Goal: Transaction & Acquisition: Book appointment/travel/reservation

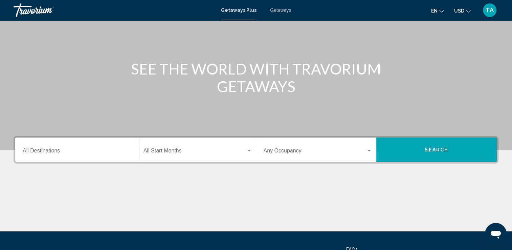
scroll to position [53, 0]
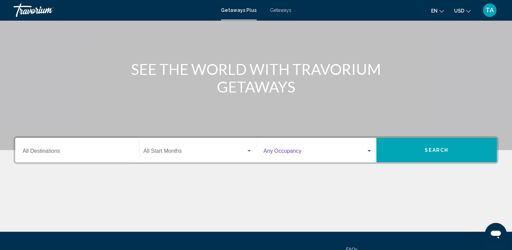
click at [371, 150] on div "Search widget" at bounding box center [369, 150] width 6 height 5
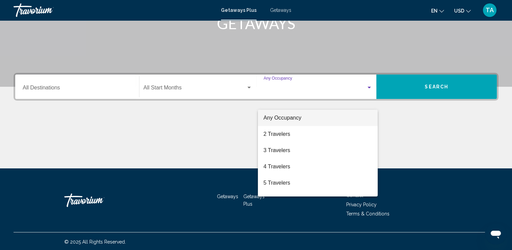
scroll to position [117, 0]
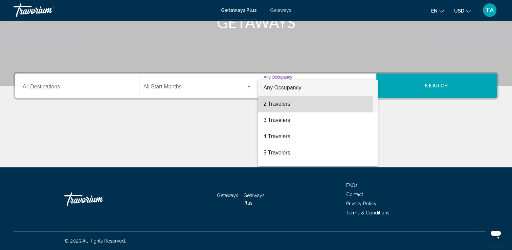
click at [285, 103] on span "2 Travelers" at bounding box center [317, 104] width 109 height 16
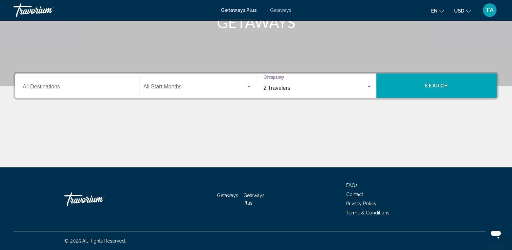
click at [285, 103] on div "Destination All Destinations Start Month All Start Months 2 Travelers Occupancy…" at bounding box center [256, 119] width 512 height 95
click at [251, 87] on div "Search widget" at bounding box center [249, 86] width 6 height 5
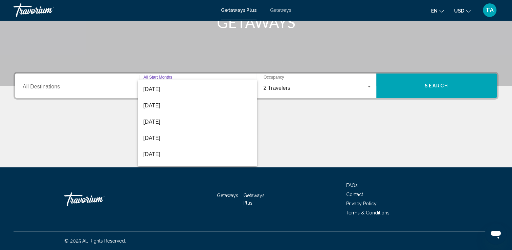
scroll to position [0, 0]
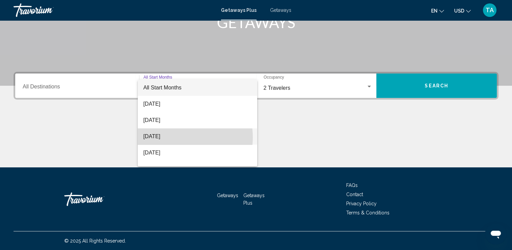
click at [174, 137] on span "[DATE]" at bounding box center [197, 136] width 109 height 16
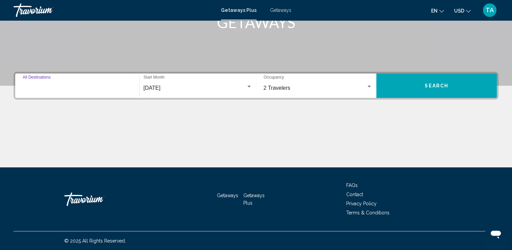
click at [84, 88] on input "Destination All Destinations" at bounding box center [77, 88] width 109 height 6
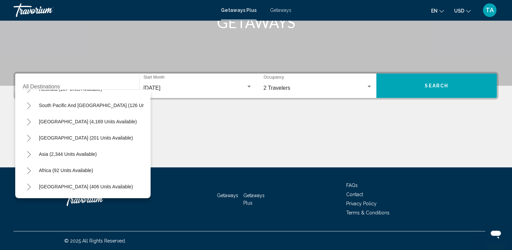
scroll to position [115, 0]
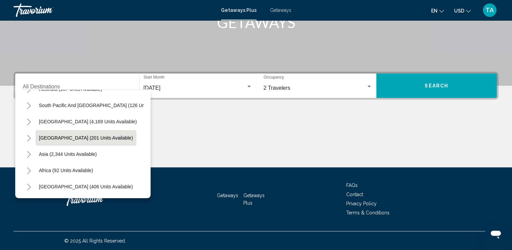
click at [88, 136] on button "[GEOGRAPHIC_DATA] (201 units available)" at bounding box center [86, 138] width 101 height 16
type input "**********"
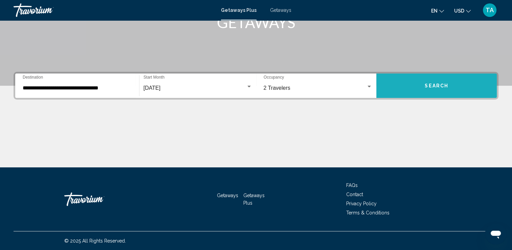
click at [438, 85] on span "Search" at bounding box center [436, 85] width 24 height 5
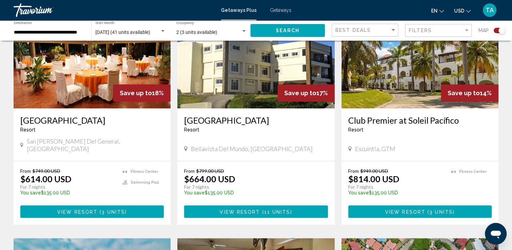
scroll to position [282, 0]
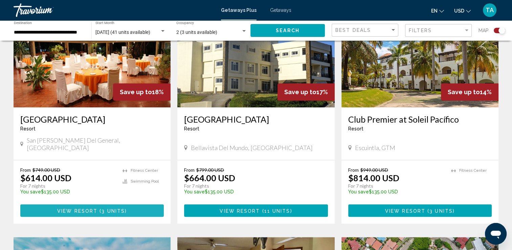
click at [126, 206] on button "View Resort ( 3 units )" at bounding box center [91, 210] width 143 height 13
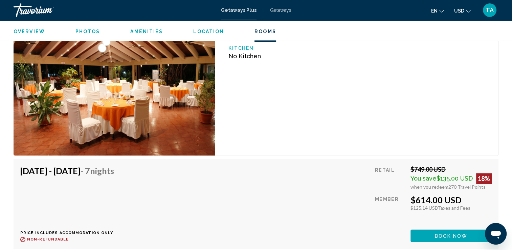
scroll to position [969, 0]
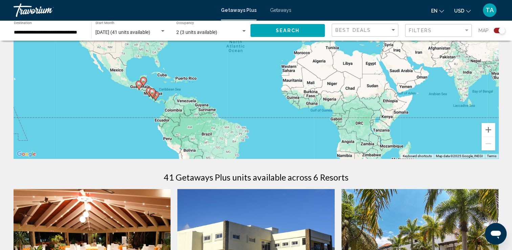
scroll to position [61, 0]
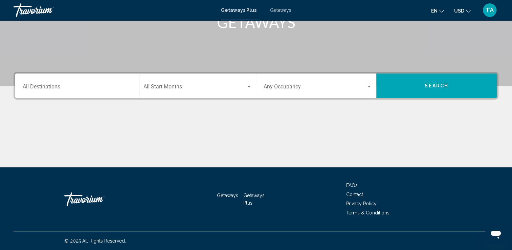
scroll to position [103, 0]
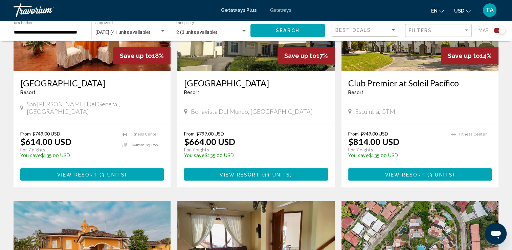
scroll to position [322, 0]
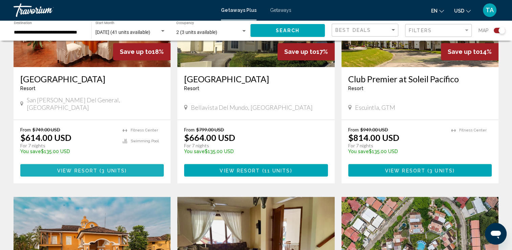
click at [95, 165] on button "View Resort ( 3 units )" at bounding box center [91, 170] width 143 height 13
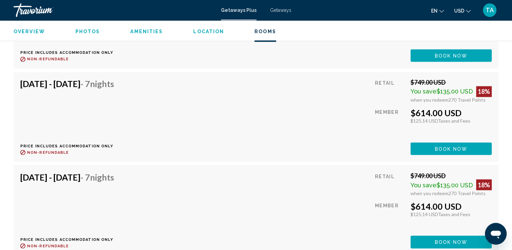
scroll to position [1141, 0]
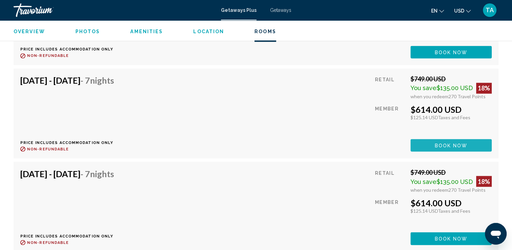
click at [444, 139] on button "Book now" at bounding box center [450, 145] width 81 height 13
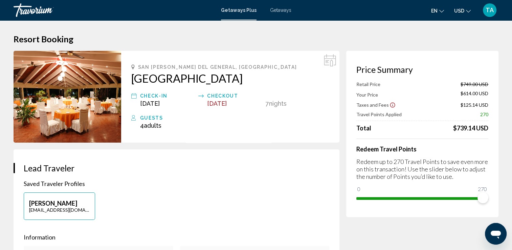
click at [390, 104] on icon "Show Taxes and Fees disclaimer" at bounding box center [392, 105] width 6 height 6
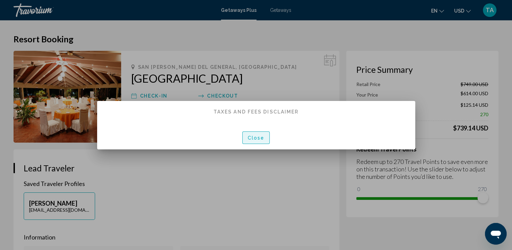
click at [254, 137] on span "Close" at bounding box center [255, 137] width 17 height 5
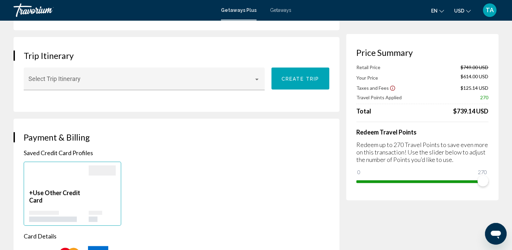
scroll to position [368, 0]
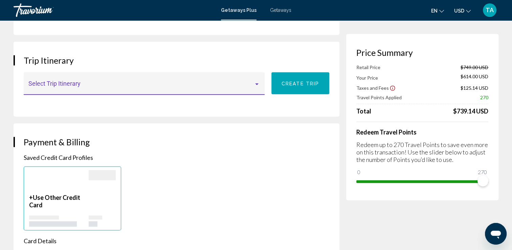
click at [257, 84] on div "Main content" at bounding box center [257, 83] width 6 height 5
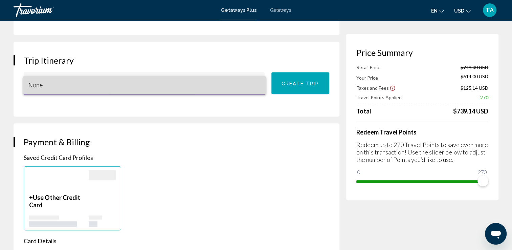
click at [257, 84] on span "None" at bounding box center [144, 85] width 232 height 18
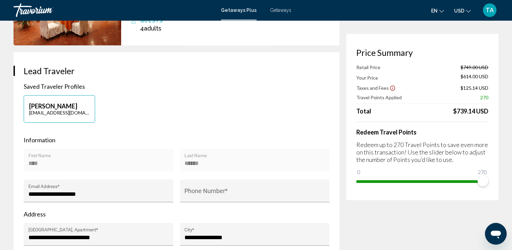
scroll to position [69, 0]
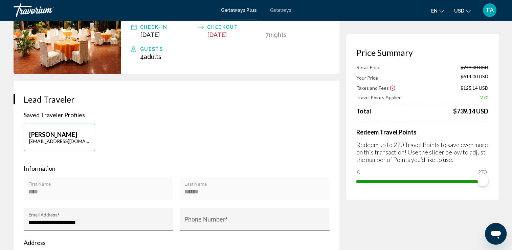
drag, startPoint x: 505, startPoint y: 35, endPoint x: 515, endPoint y: 37, distance: 10.3
click at [512, 37] on html "Skip to main content Getaways Plus Getaways en English Español Français Italian…" at bounding box center [256, 56] width 512 height 250
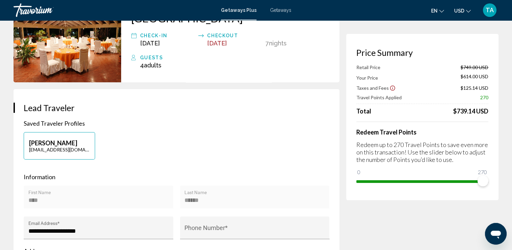
scroll to position [0, 0]
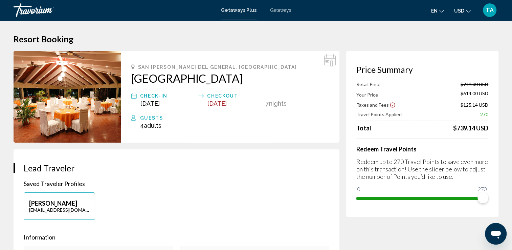
click at [492, 13] on span "TA" at bounding box center [489, 10] width 8 height 7
